Goal: Information Seeking & Learning: Learn about a topic

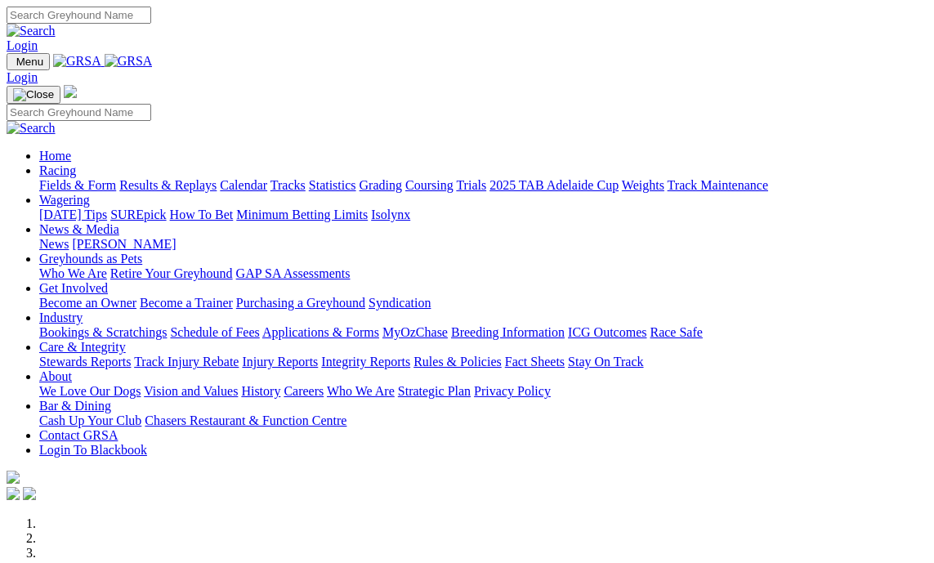
click at [72, 178] on link "Fields & Form" at bounding box center [77, 185] width 77 height 14
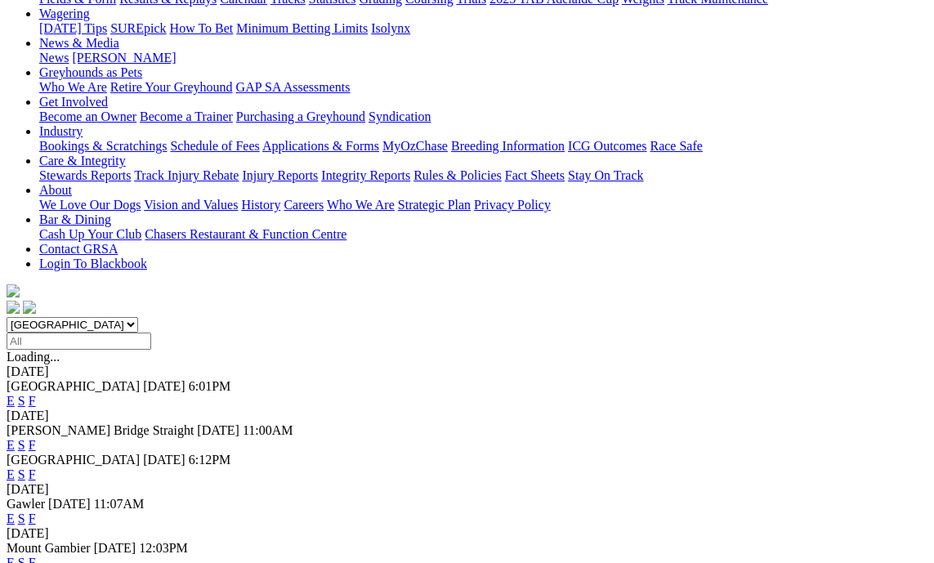
scroll to position [245, 0]
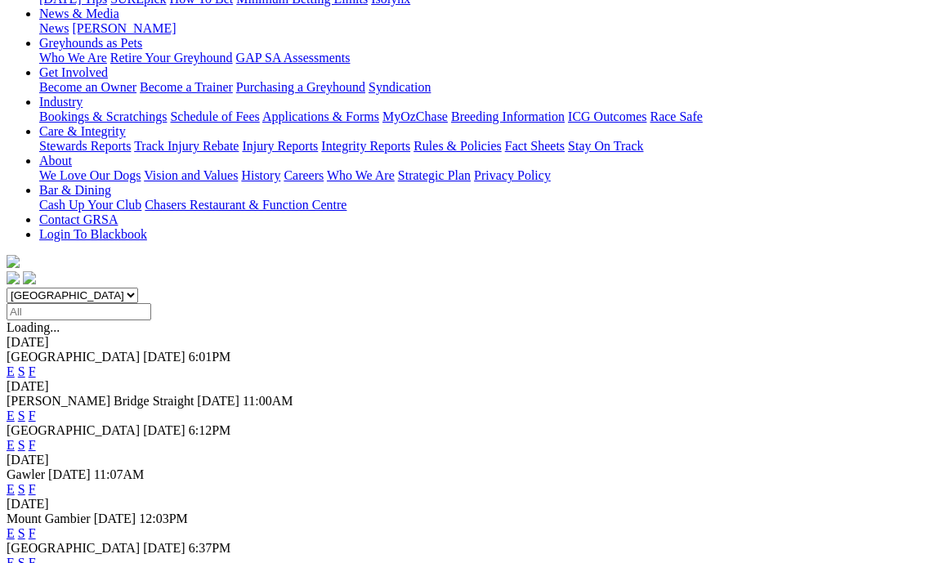
click at [36, 526] on link "F" at bounding box center [32, 533] width 7 height 14
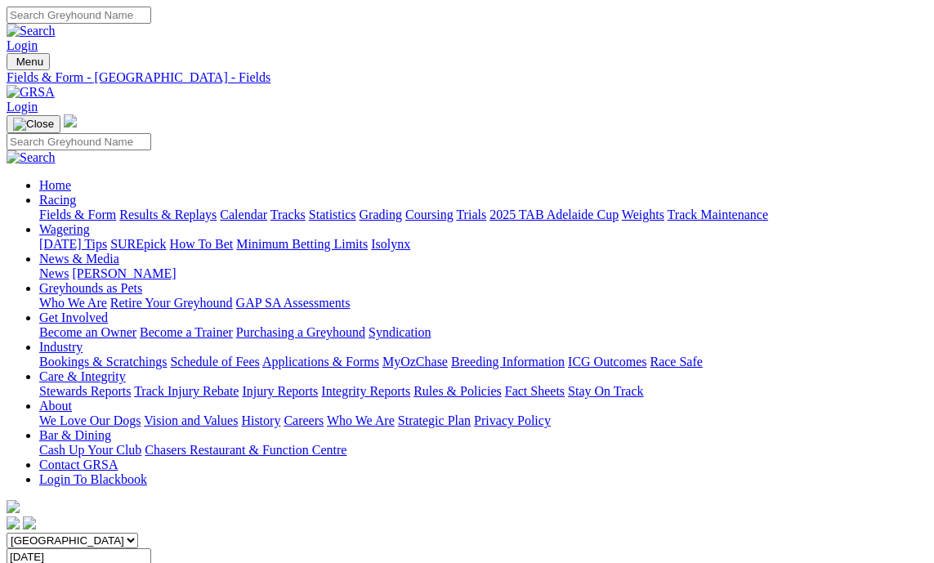
scroll to position [82, 0]
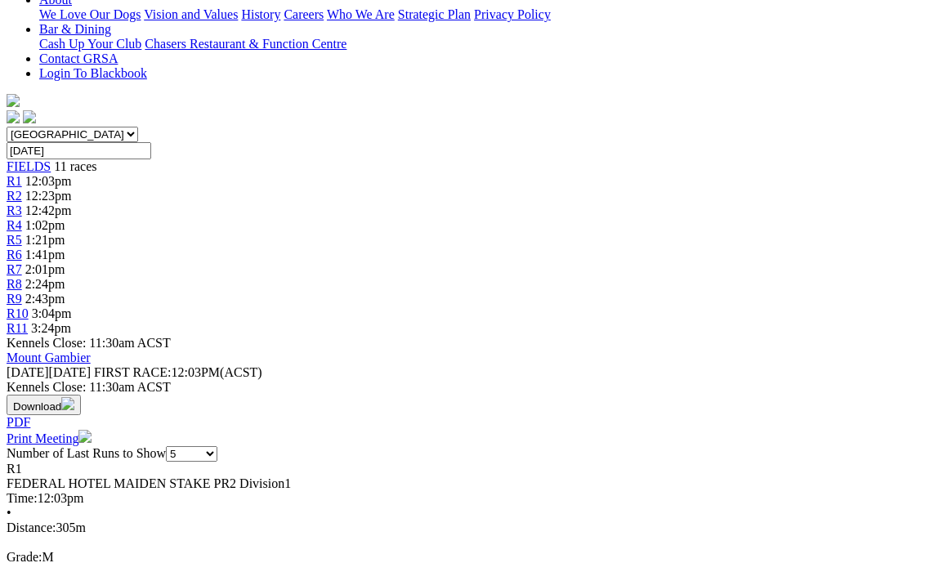
scroll to position [409, 0]
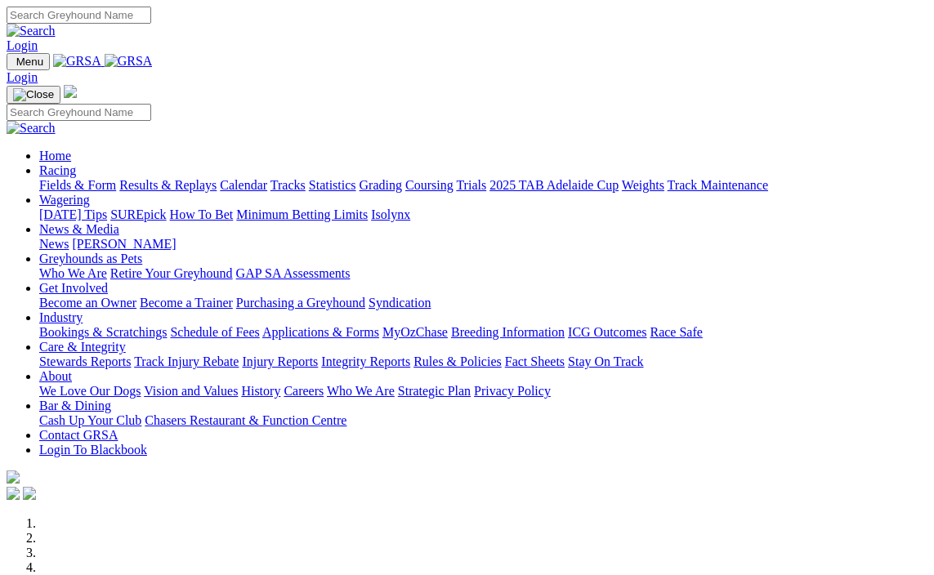
click at [76, 163] on link "Racing" at bounding box center [57, 170] width 37 height 14
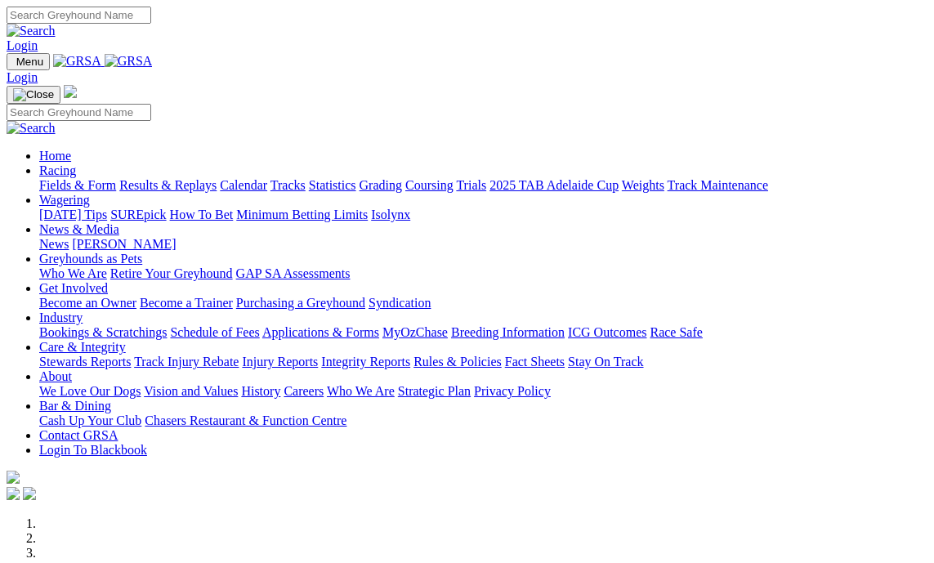
click at [76, 178] on link "Fields & Form" at bounding box center [77, 185] width 77 height 14
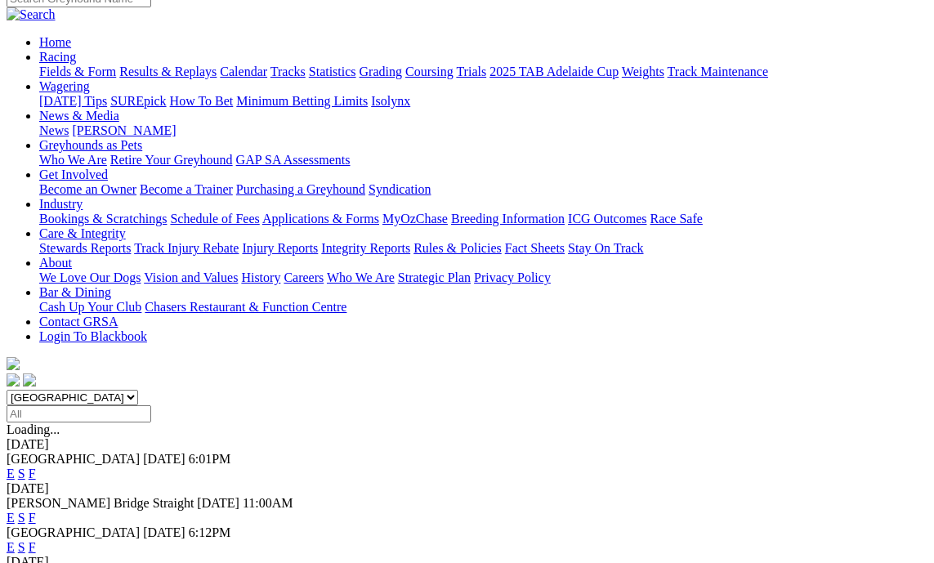
scroll to position [245, 0]
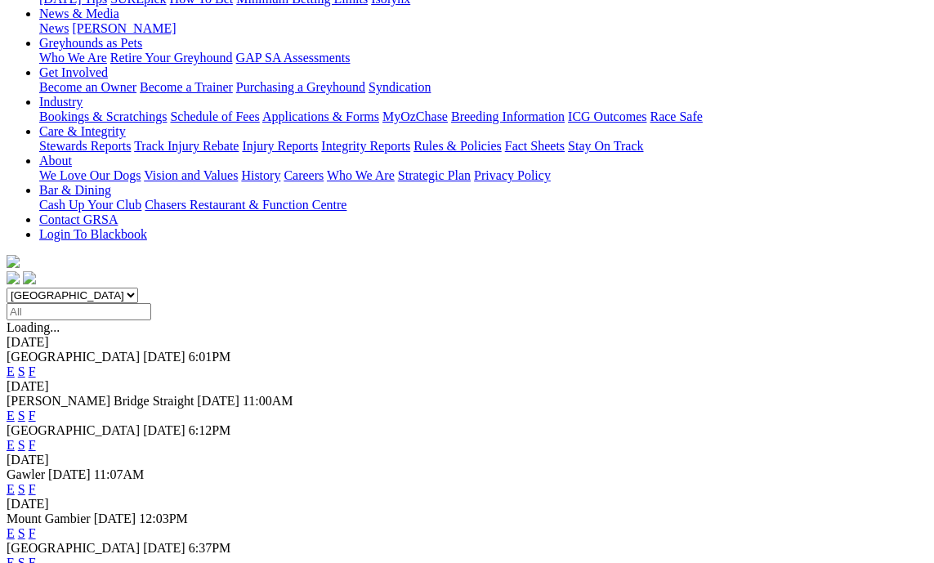
click at [36, 526] on link "F" at bounding box center [32, 533] width 7 height 14
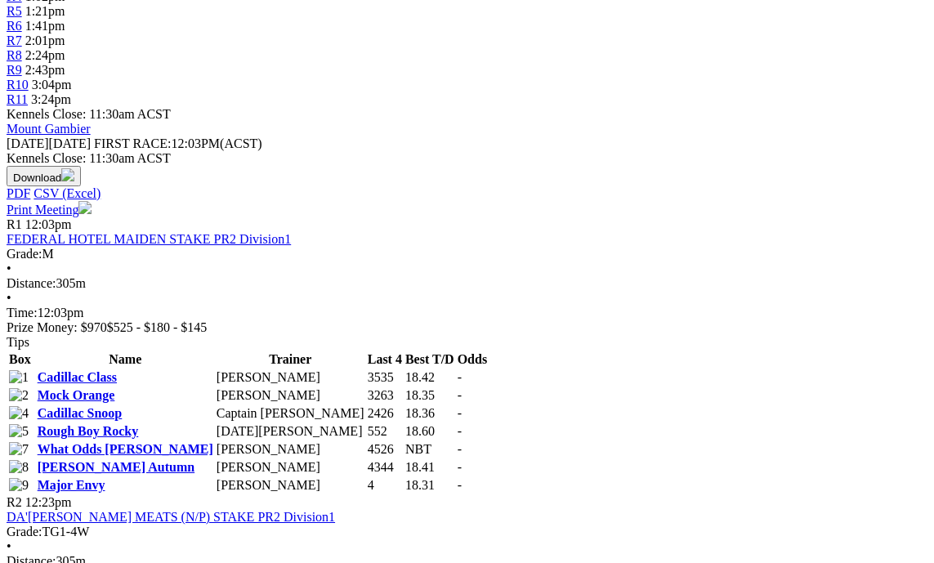
scroll to position [654, 0]
